Goal: Task Accomplishment & Management: Complete application form

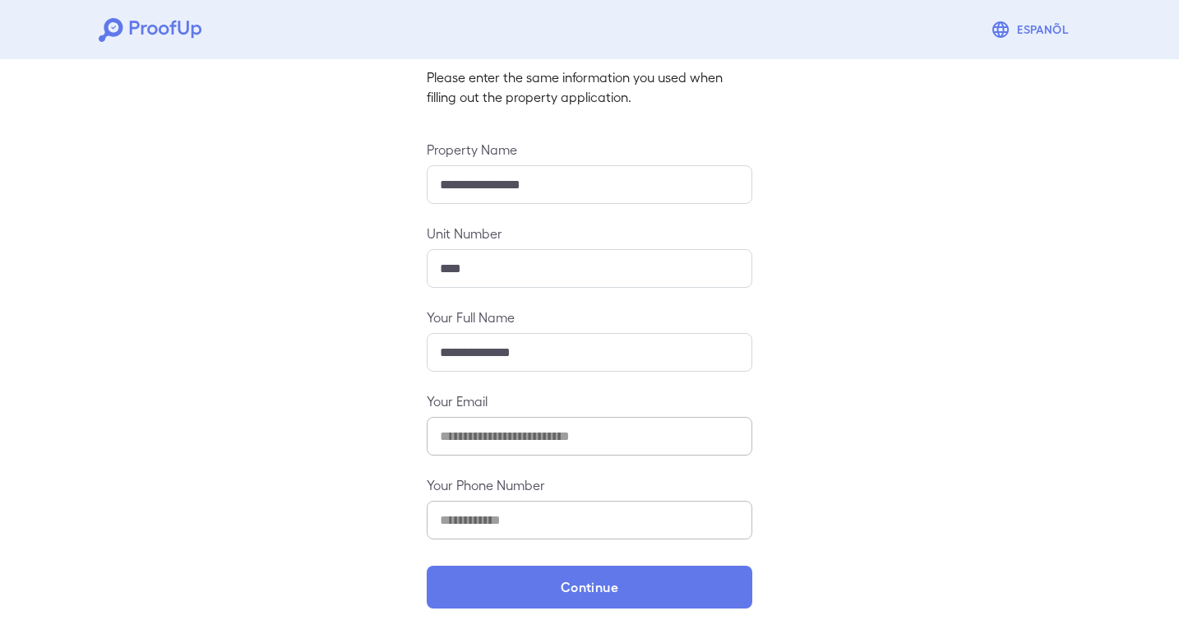
scroll to position [109, 0]
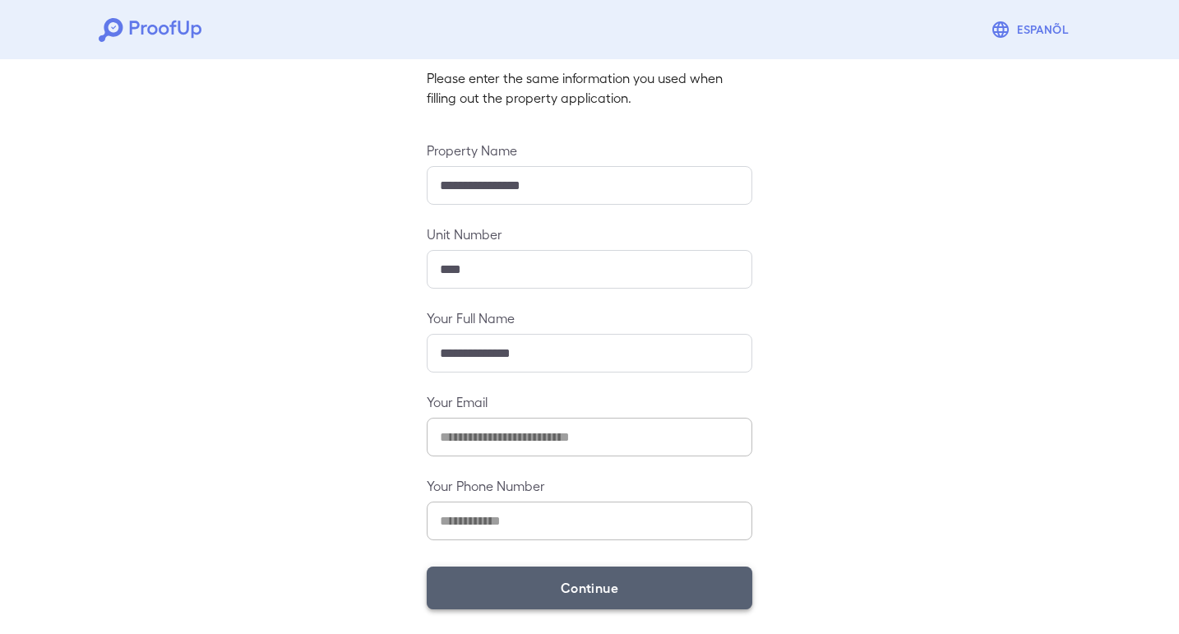
click at [543, 579] on button "Continue" at bounding box center [590, 587] width 326 height 43
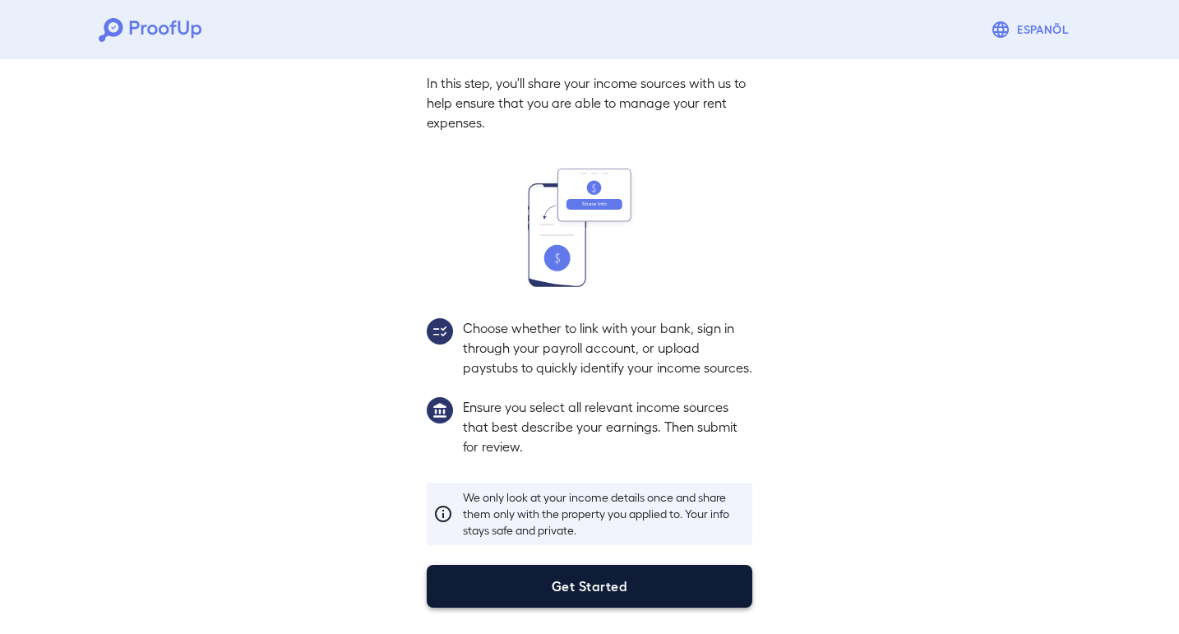
scroll to position [87, 0]
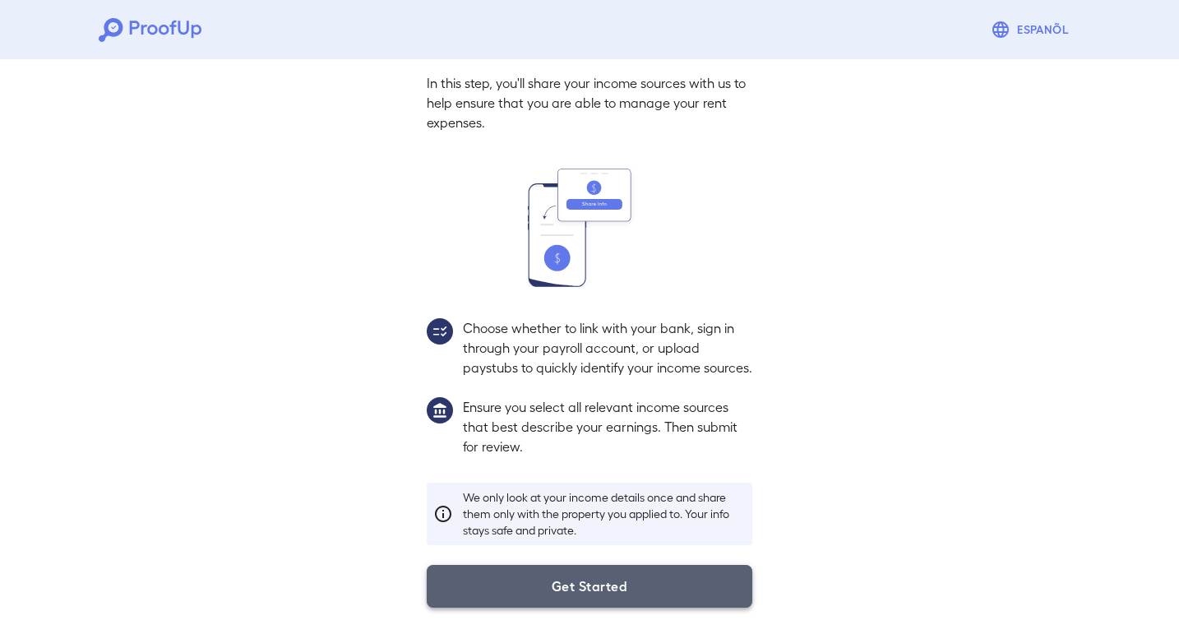
click at [585, 592] on button "Get Started" at bounding box center [590, 586] width 326 height 43
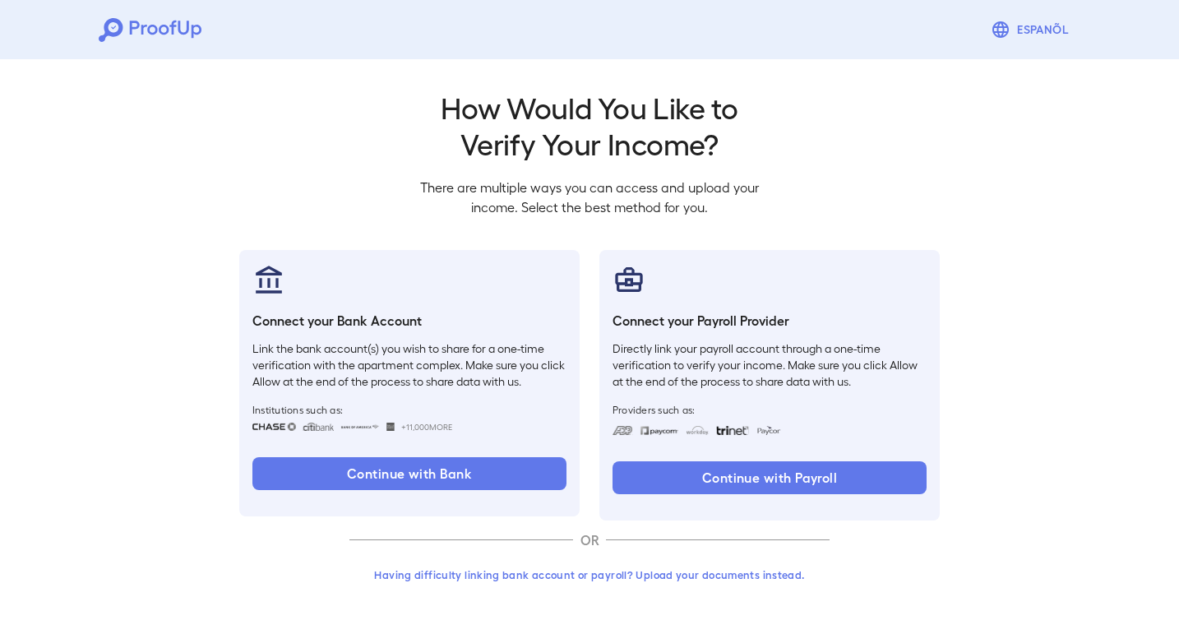
click at [585, 568] on button "Having difficulty linking bank account or payroll? Upload your documents instea…" at bounding box center [589, 575] width 480 height 30
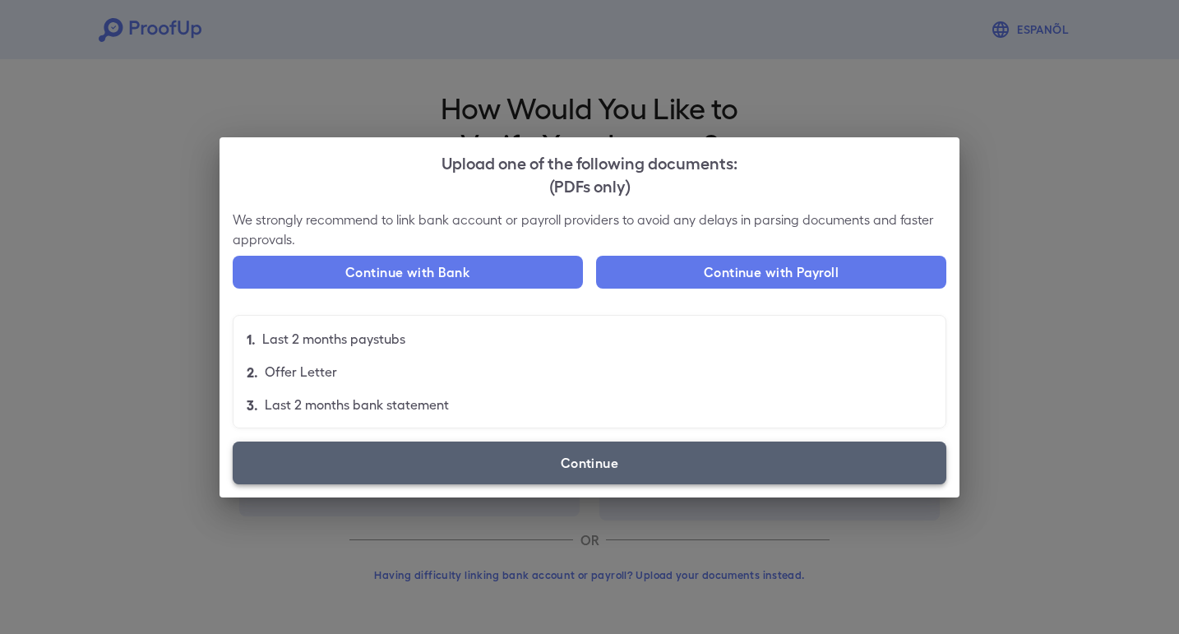
click at [548, 465] on label "Continue" at bounding box center [590, 462] width 714 height 43
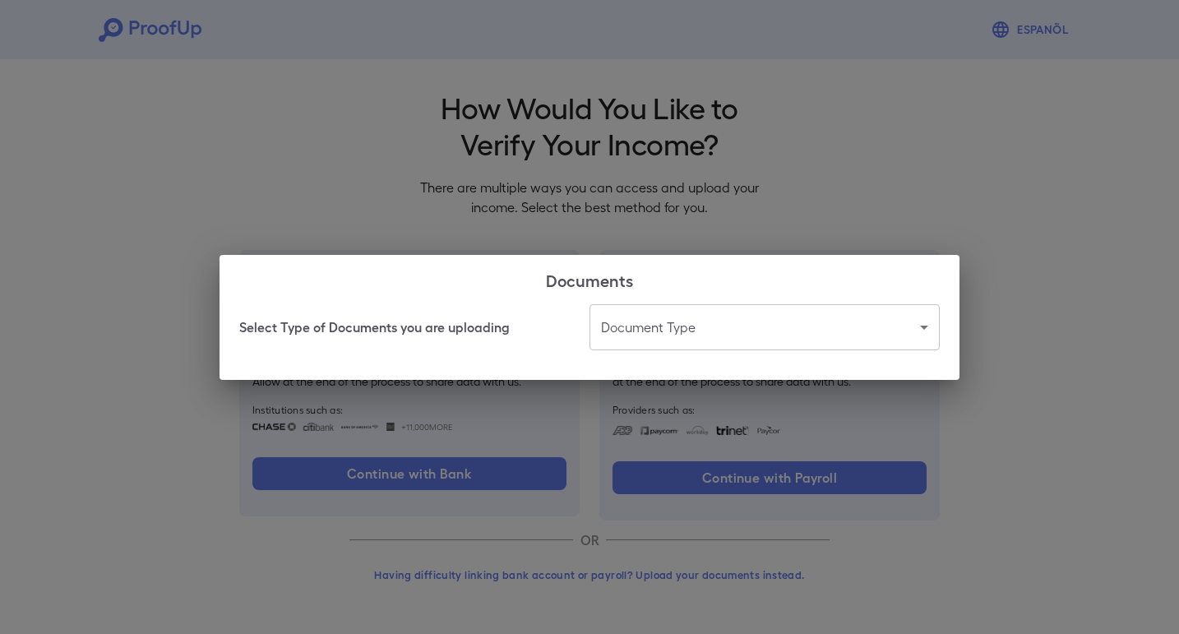
click at [649, 343] on body "Espanõl Go back How Would You Like to Verify Your Income? There are multiple wa…" at bounding box center [589, 314] width 1179 height 628
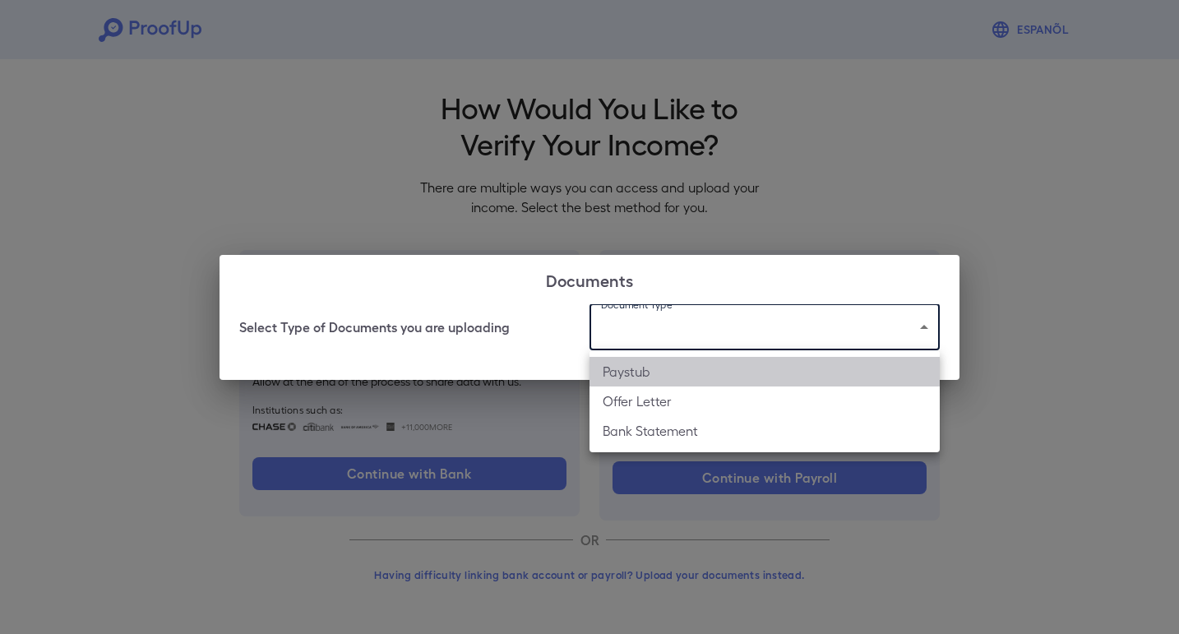
click at [659, 371] on li "Paystub" at bounding box center [764, 372] width 350 height 30
type input "*******"
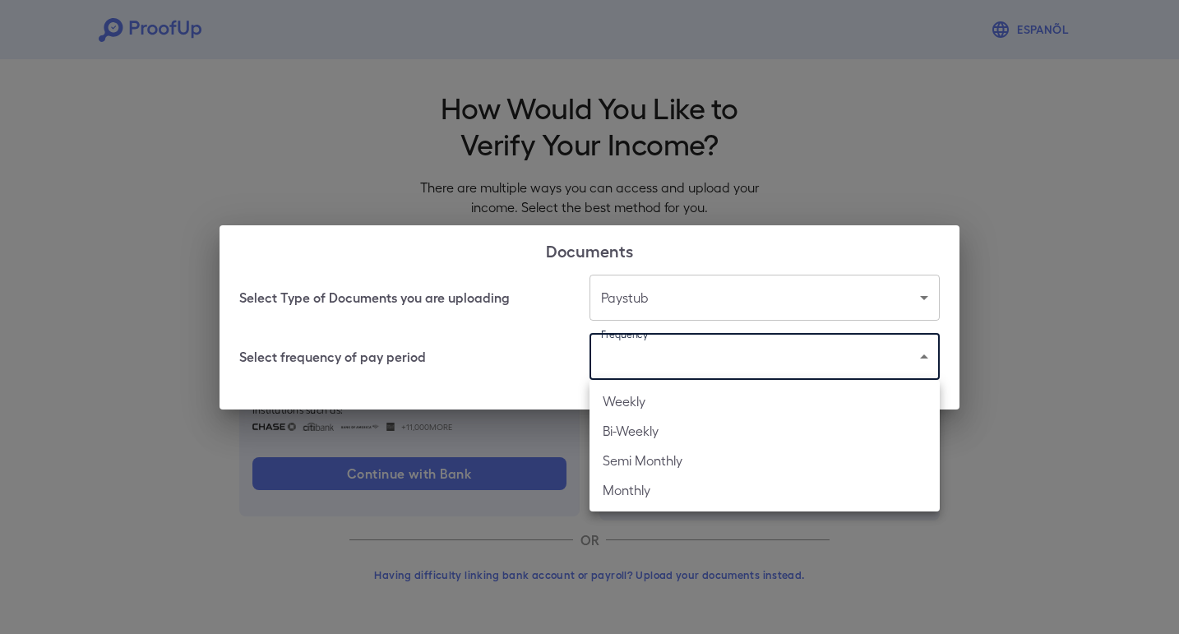
click at [654, 358] on body "Espanõl Go back How Would You Like to Verify Your Income? There are multiple wa…" at bounding box center [589, 314] width 1179 height 628
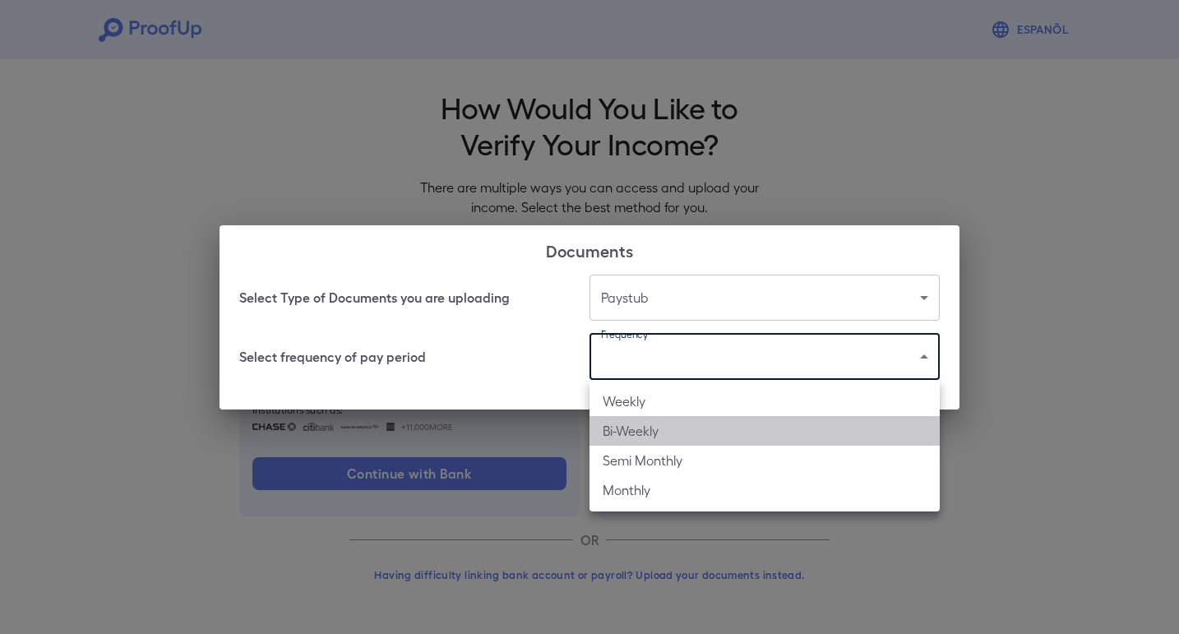
click at [655, 429] on li "Bi-Weekly" at bounding box center [764, 431] width 350 height 30
type input "*********"
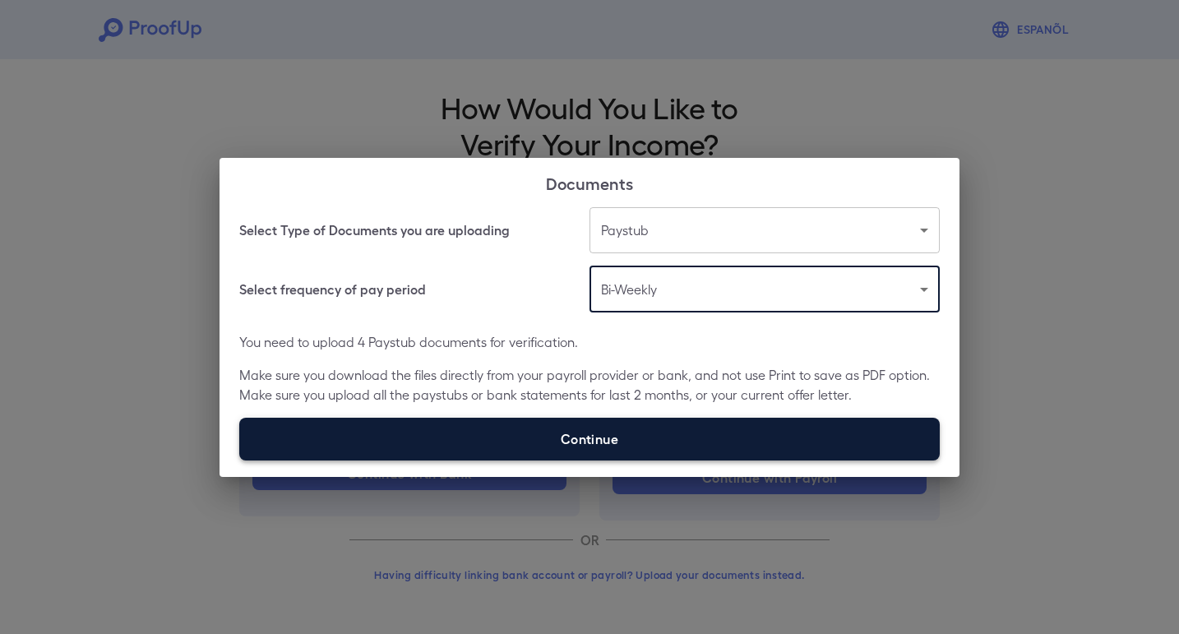
click at [619, 428] on label "Continue" at bounding box center [589, 439] width 700 height 43
click at [240, 460] on input "Continue" at bounding box center [239, 460] width 1 height 1
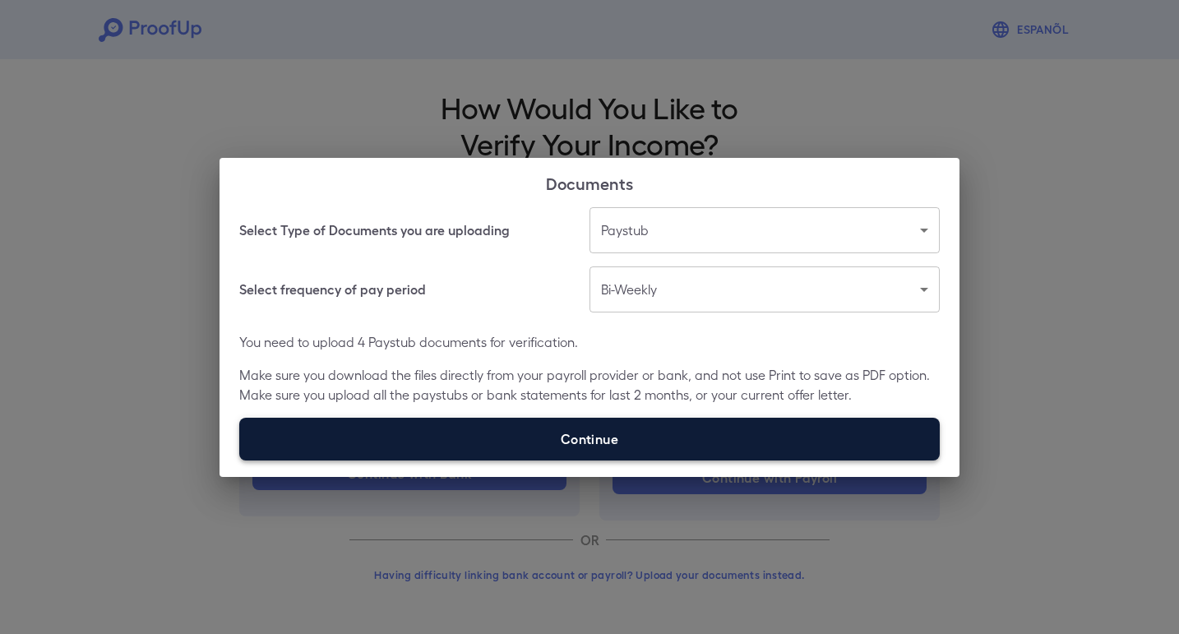
type input "**********"
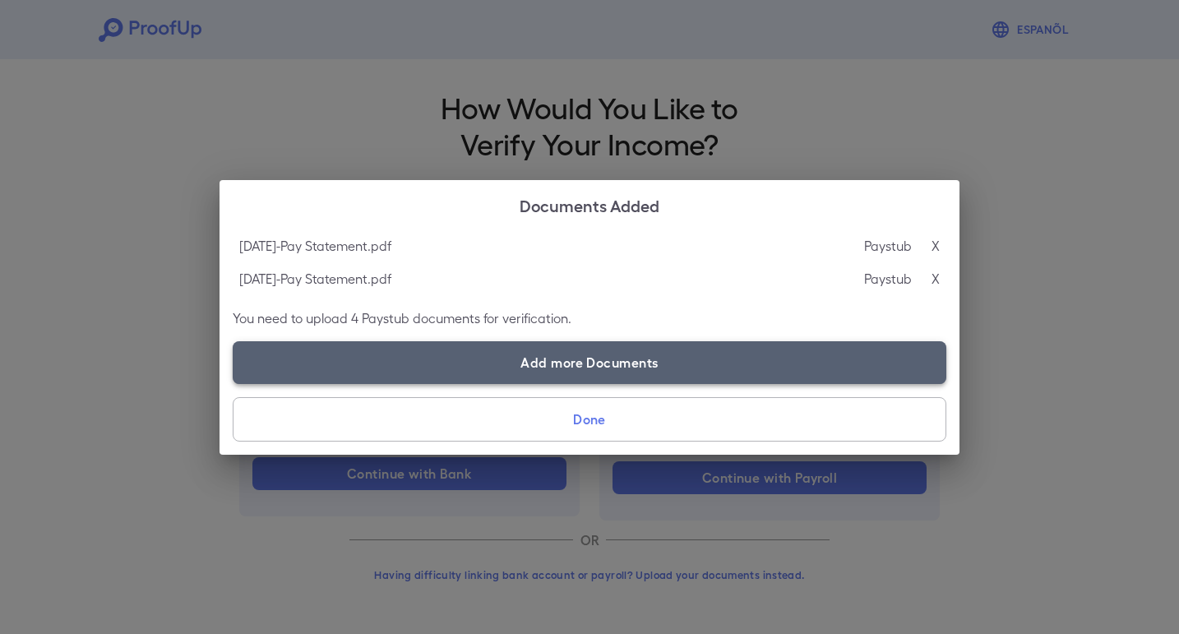
click at [588, 364] on label "Add more Documents" at bounding box center [590, 362] width 714 height 43
click at [233, 383] on input "Add more Documents" at bounding box center [233, 383] width 1 height 1
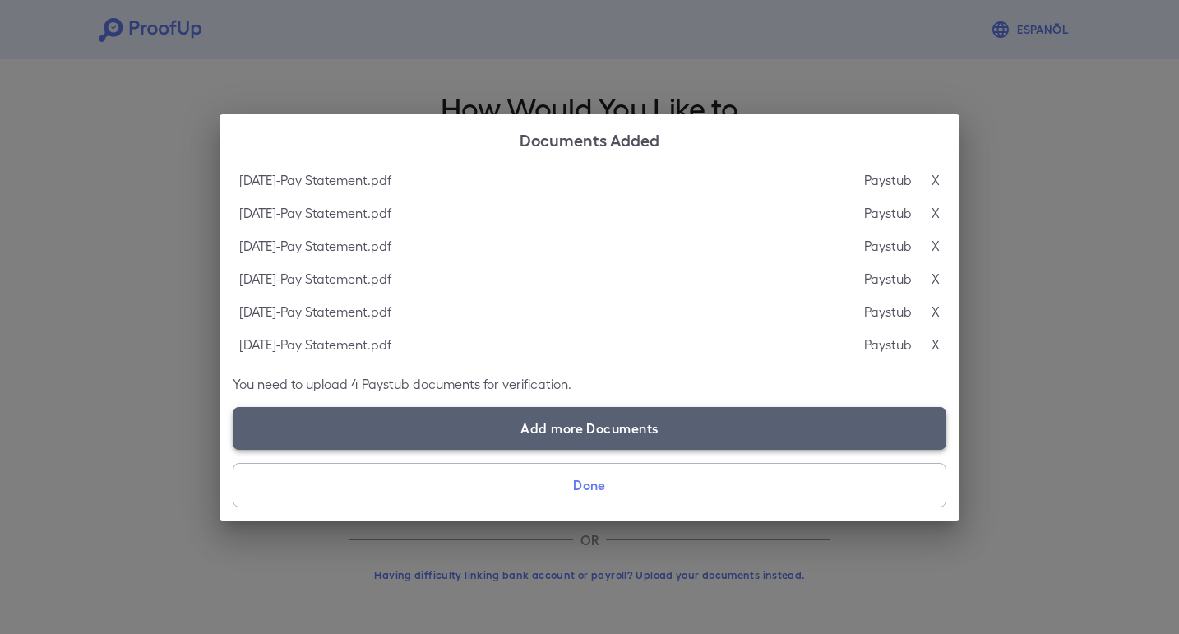
click at [586, 418] on label "Add more Documents" at bounding box center [590, 428] width 714 height 43
click at [233, 449] on input "Add more Documents" at bounding box center [233, 449] width 1 height 1
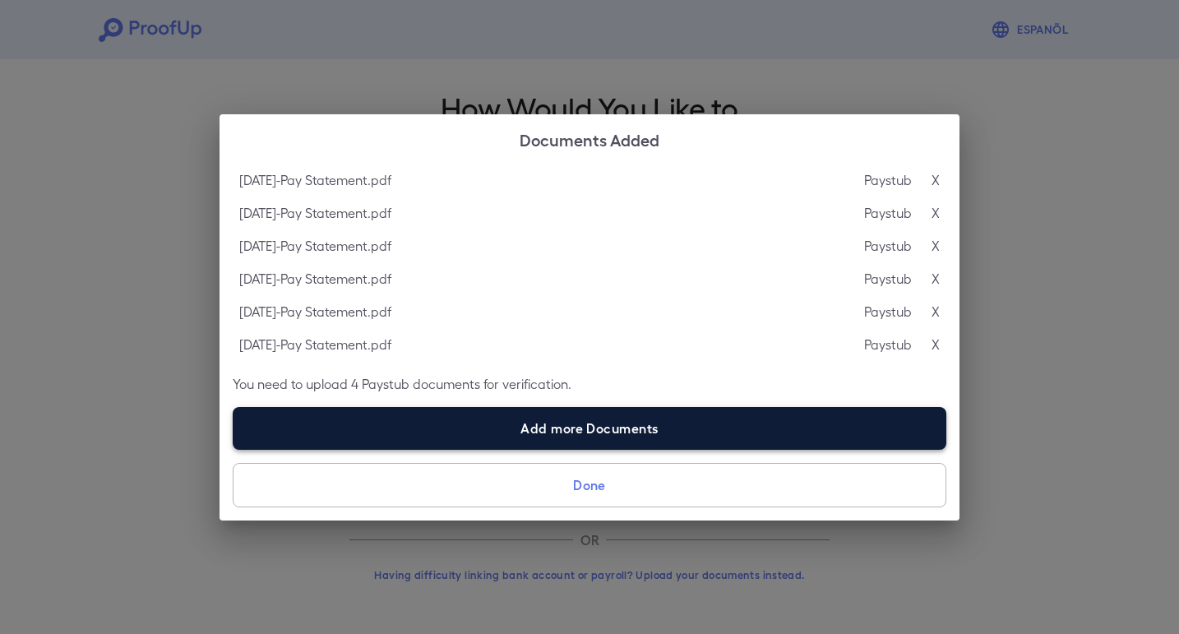
type input "**********"
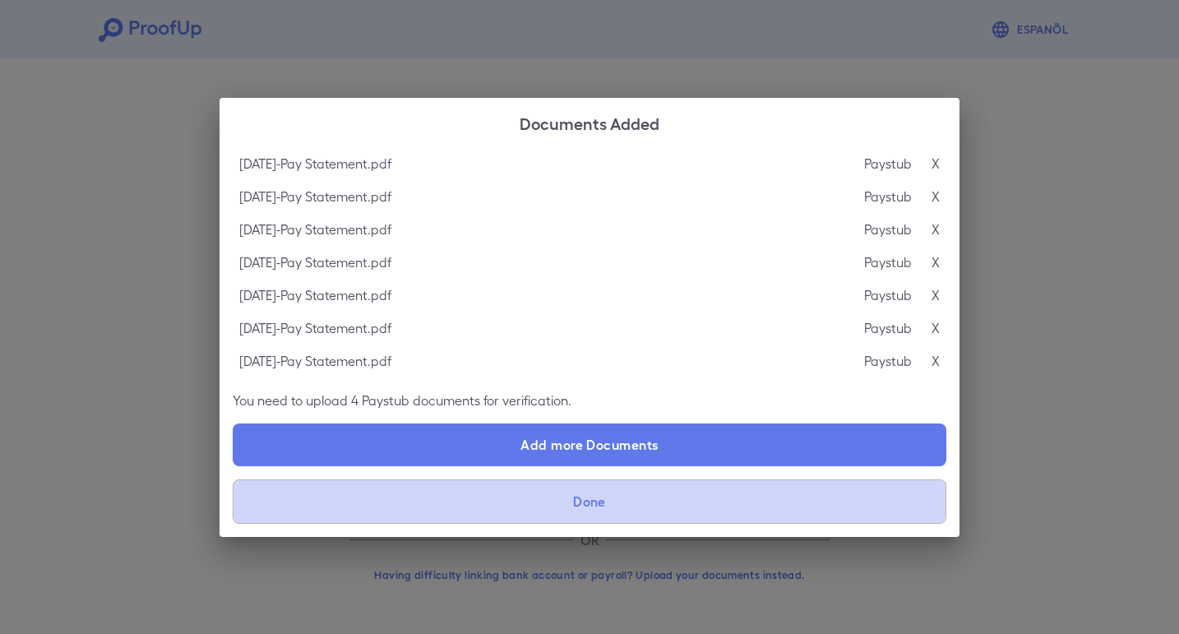
click at [599, 507] on button "Done" at bounding box center [590, 501] width 714 height 44
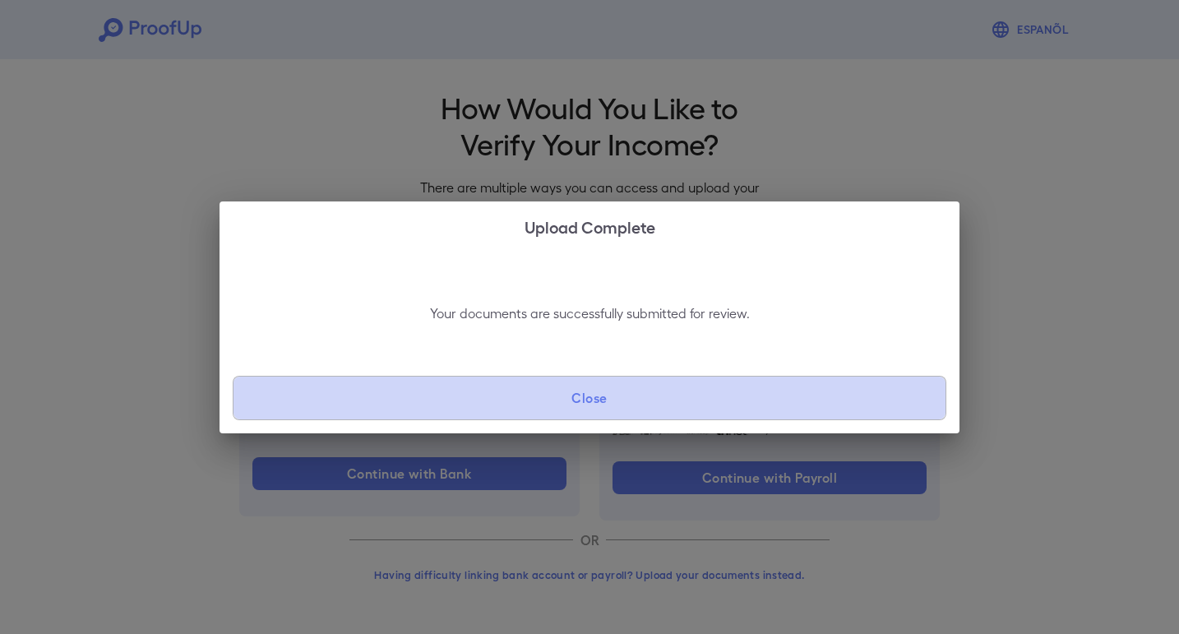
click at [599, 390] on button "Close" at bounding box center [590, 398] width 714 height 44
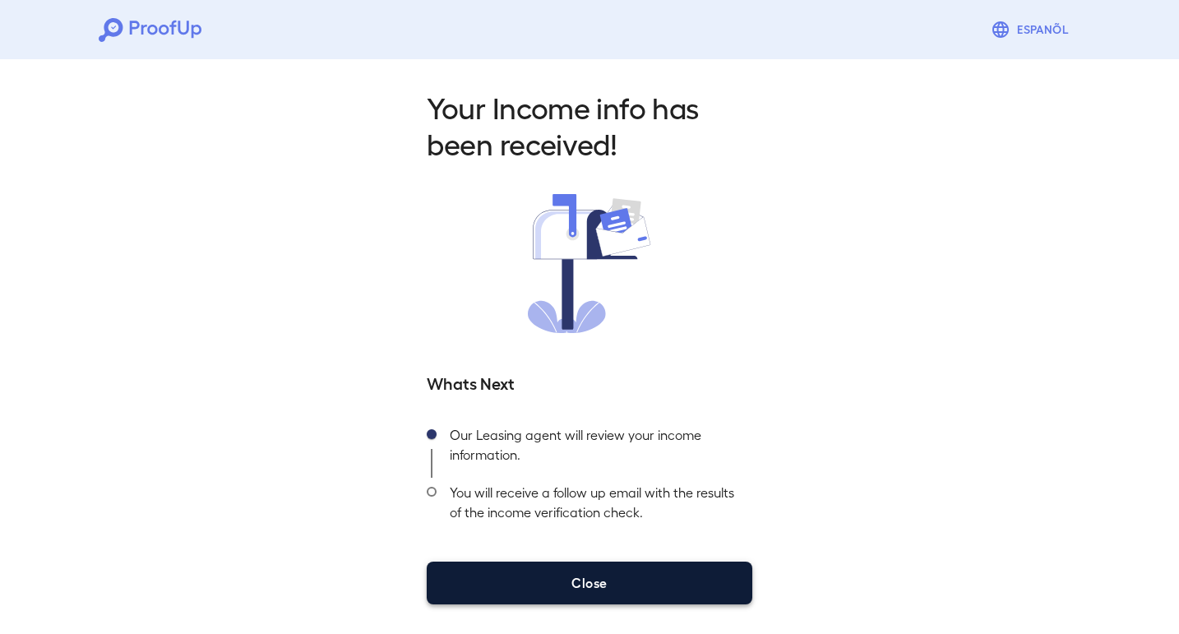
click at [538, 580] on button "Close" at bounding box center [590, 582] width 326 height 43
click at [659, 561] on button "Close" at bounding box center [590, 582] width 326 height 43
